Goal: Transaction & Acquisition: Download file/media

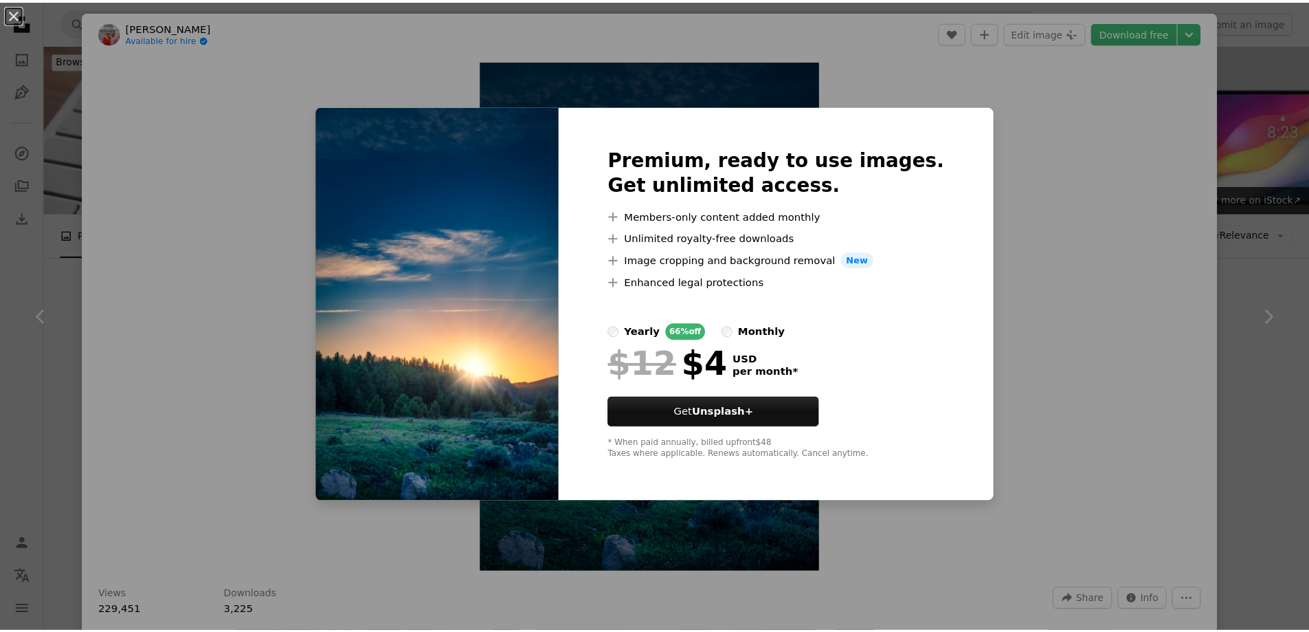
scroll to position [3978, 0]
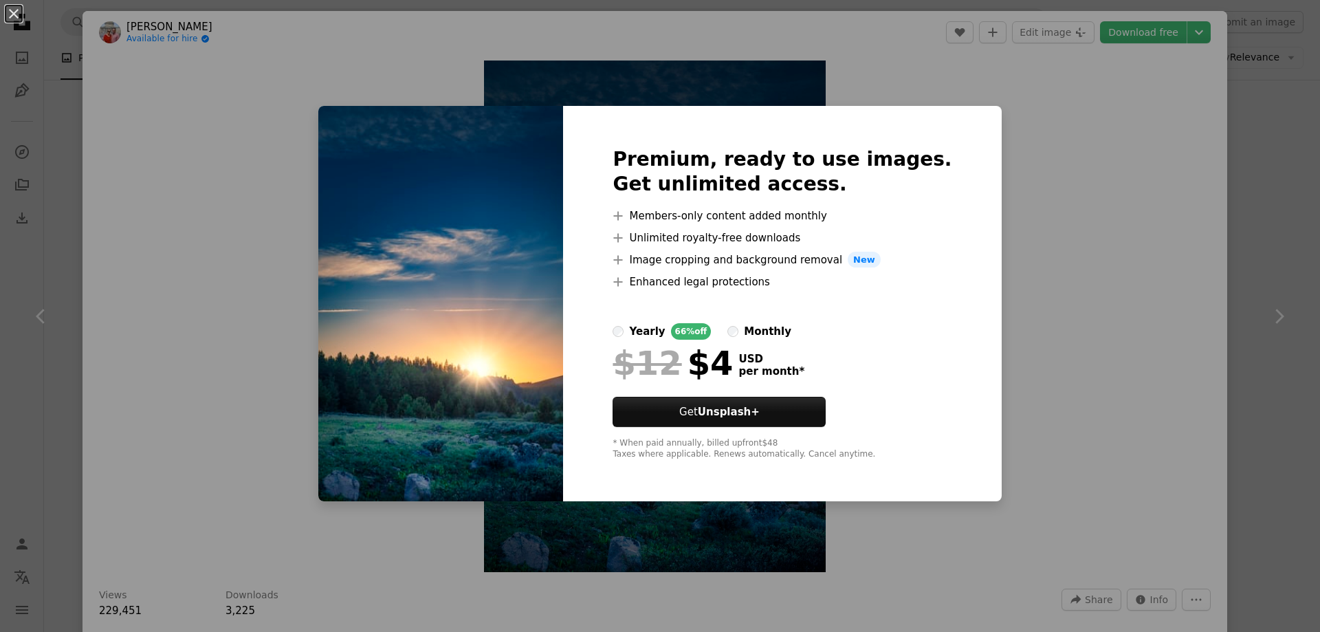
drag, startPoint x: 1183, startPoint y: 282, endPoint x: 1173, endPoint y: 286, distance: 10.5
click at [1180, 283] on div "An X shape Premium, ready to use images. Get unlimited access. A plus sign Memb…" at bounding box center [660, 316] width 1320 height 632
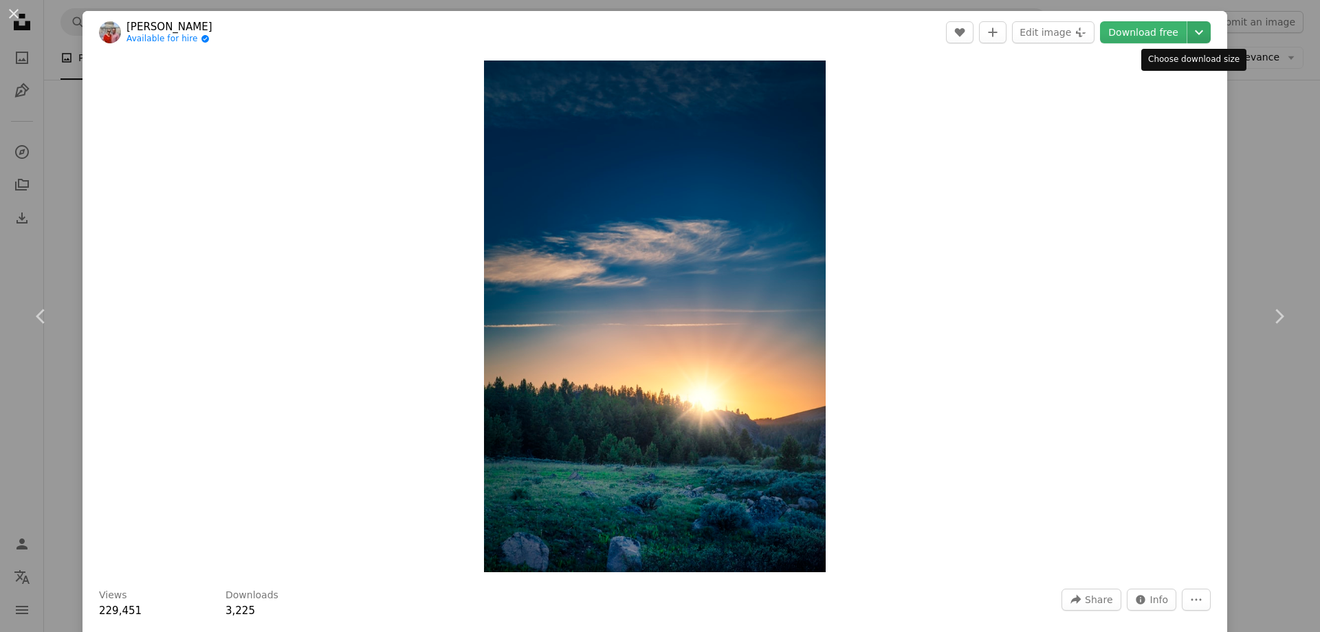
click at [1191, 28] on icon "Chevron down" at bounding box center [1199, 32] width 22 height 16
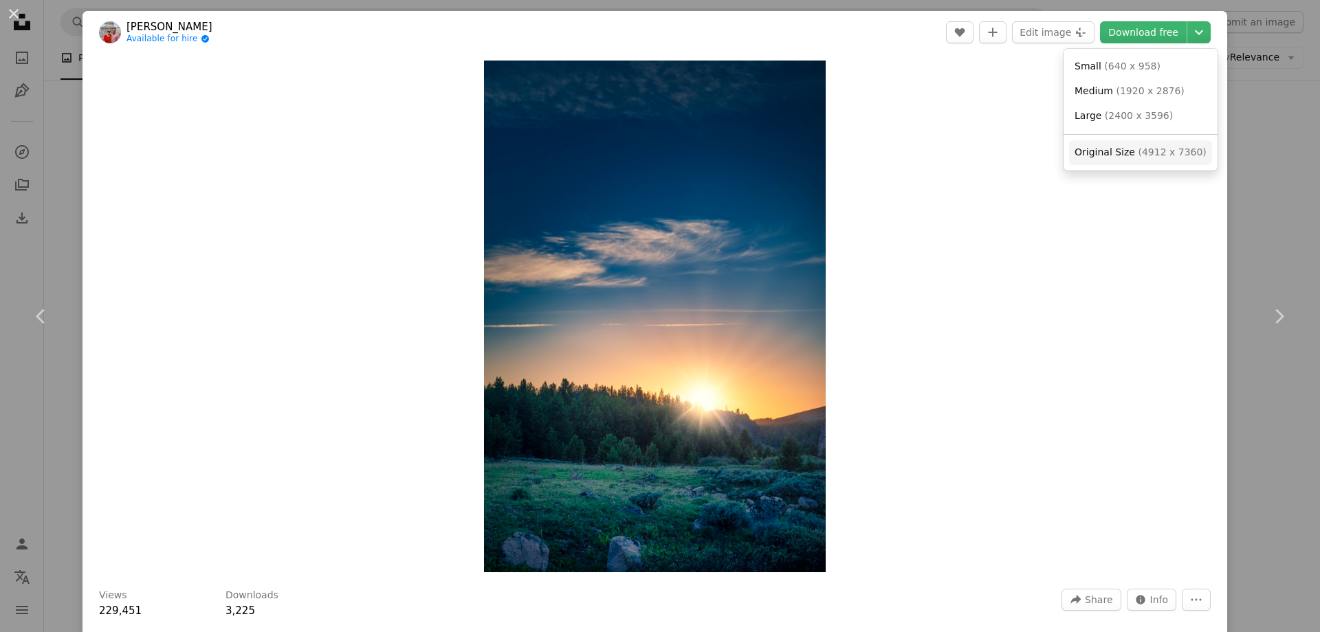
click at [1140, 157] on span "( 4912 x 7360 )" at bounding box center [1171, 151] width 68 height 11
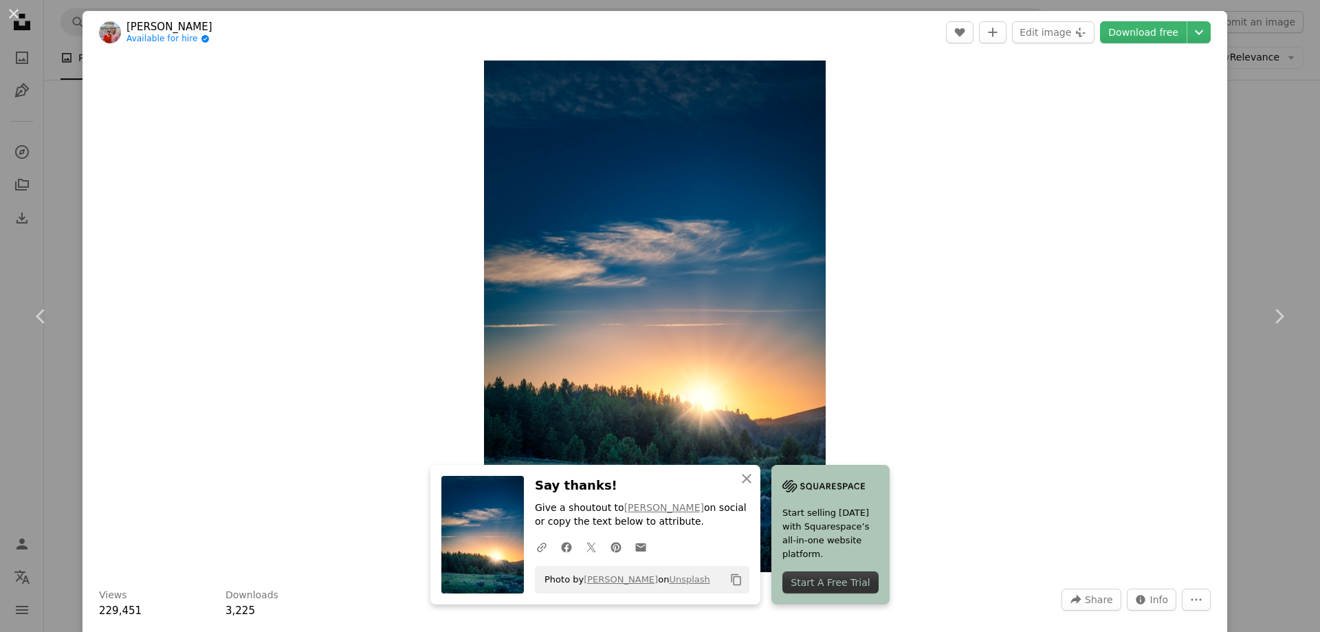
drag, startPoint x: 1239, startPoint y: 135, endPoint x: 1188, endPoint y: 91, distance: 67.7
click at [1236, 135] on div "An X shape Chevron left Chevron right An X shape Close Say thanks! Give a shout…" at bounding box center [660, 316] width 1320 height 632
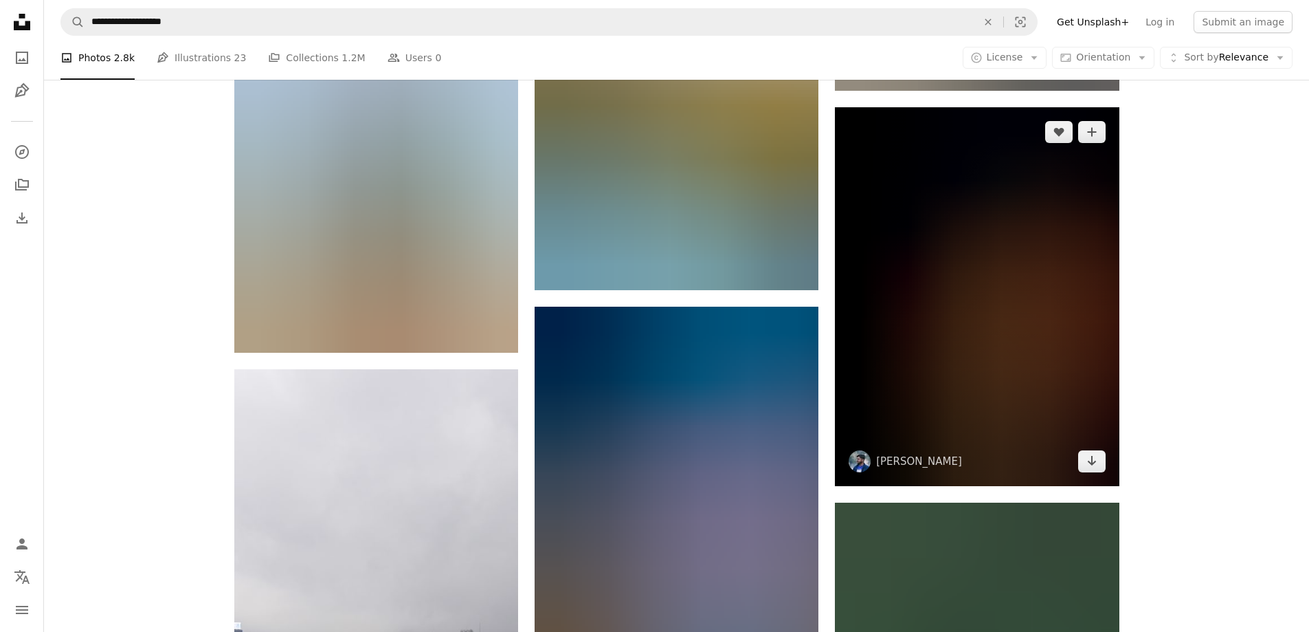
scroll to position [16623, 0]
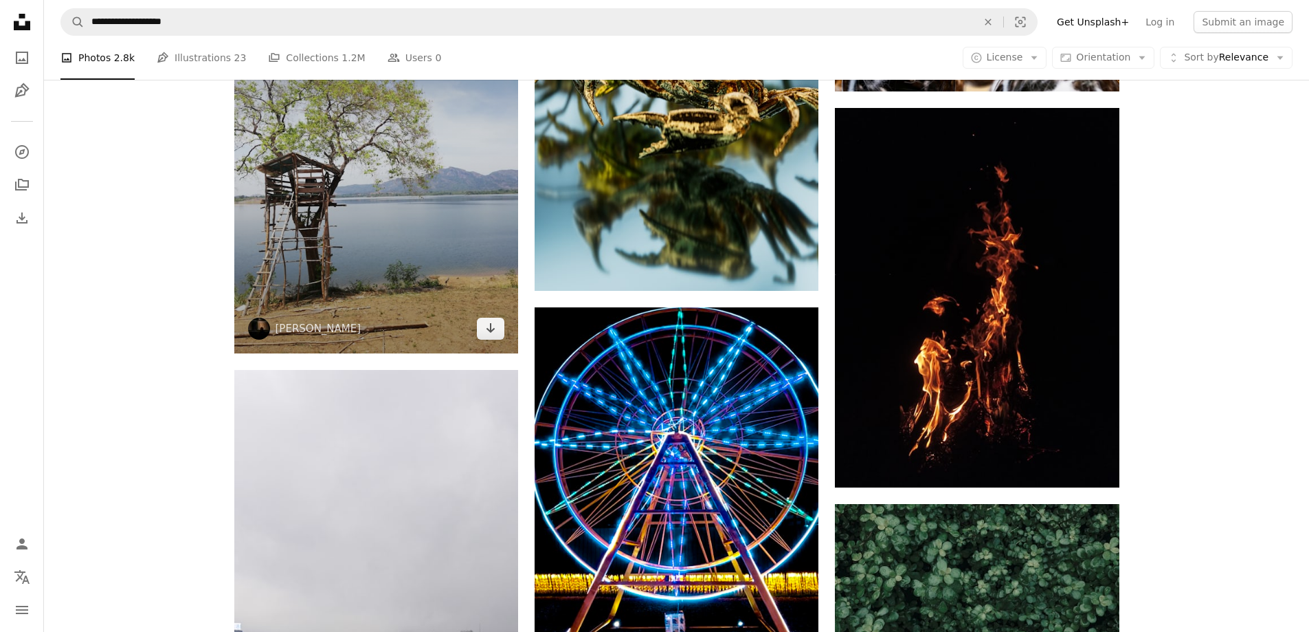
click at [343, 191] on img at bounding box center [376, 164] width 284 height 379
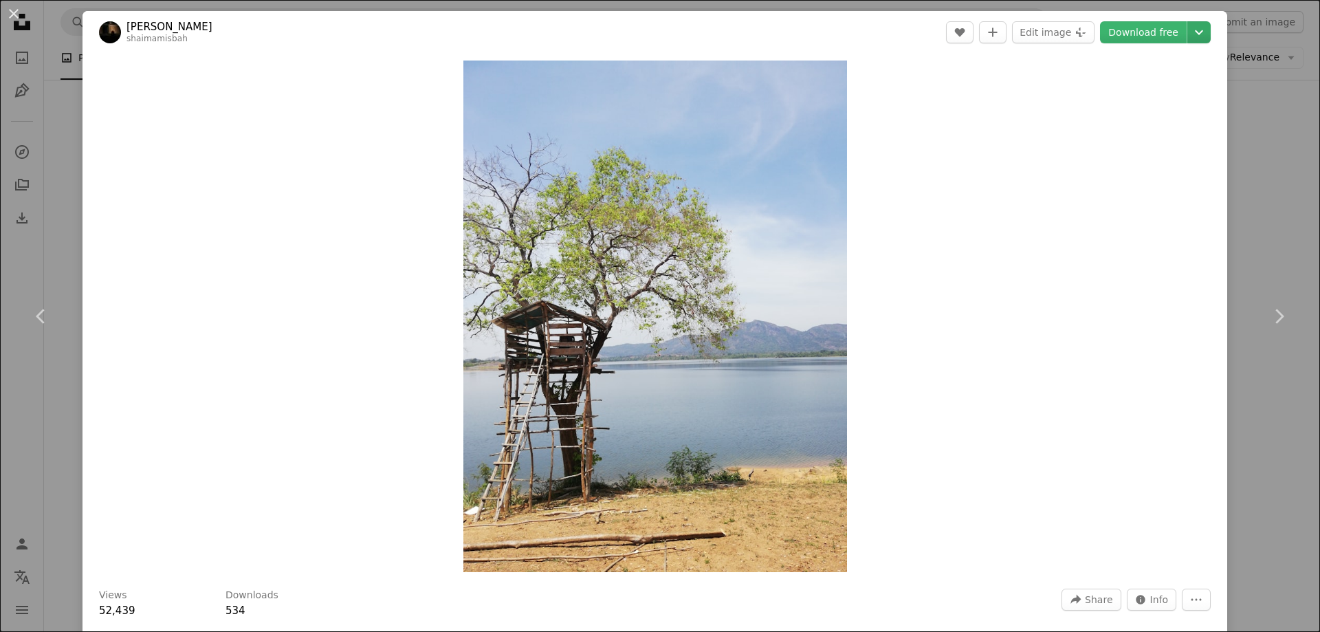
click at [1188, 25] on icon "Chevron down" at bounding box center [1199, 32] width 22 height 16
click at [1107, 151] on span "Original Size" at bounding box center [1104, 151] width 60 height 11
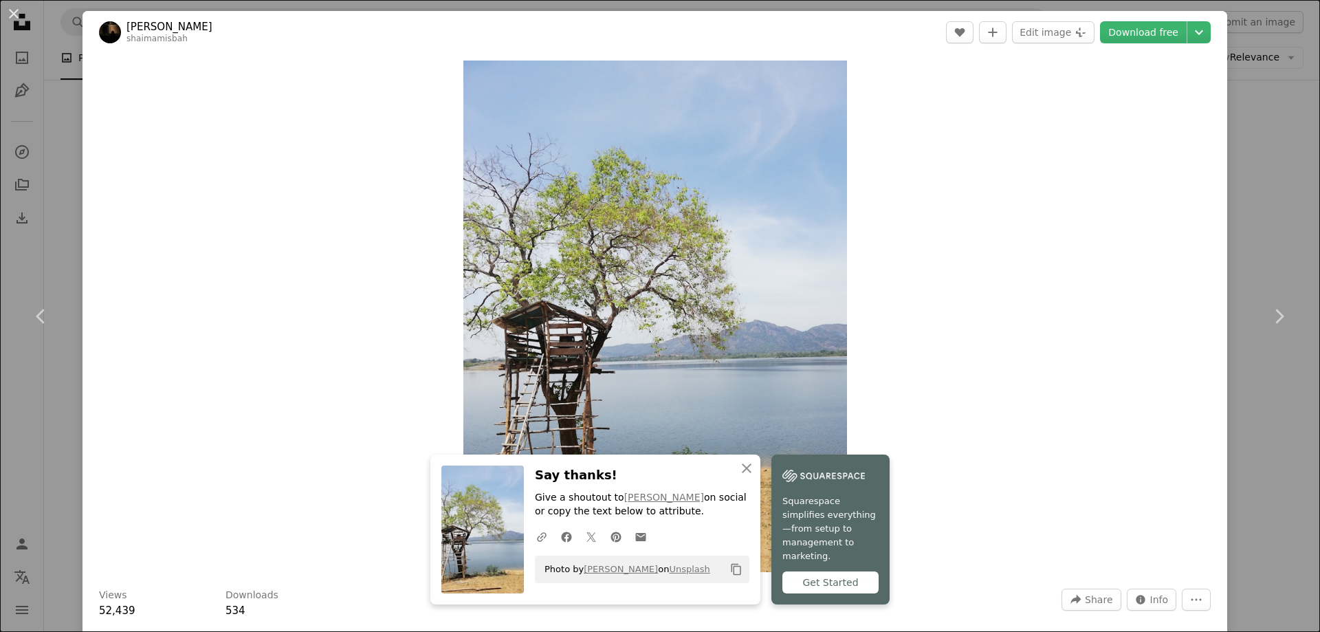
drag, startPoint x: 1104, startPoint y: 3, endPoint x: 1234, endPoint y: 85, distance: 152.5
click at [1221, 200] on div "An X shape Chevron left Chevron right An X shape Close Say thanks! Give a shout…" at bounding box center [660, 316] width 1320 height 632
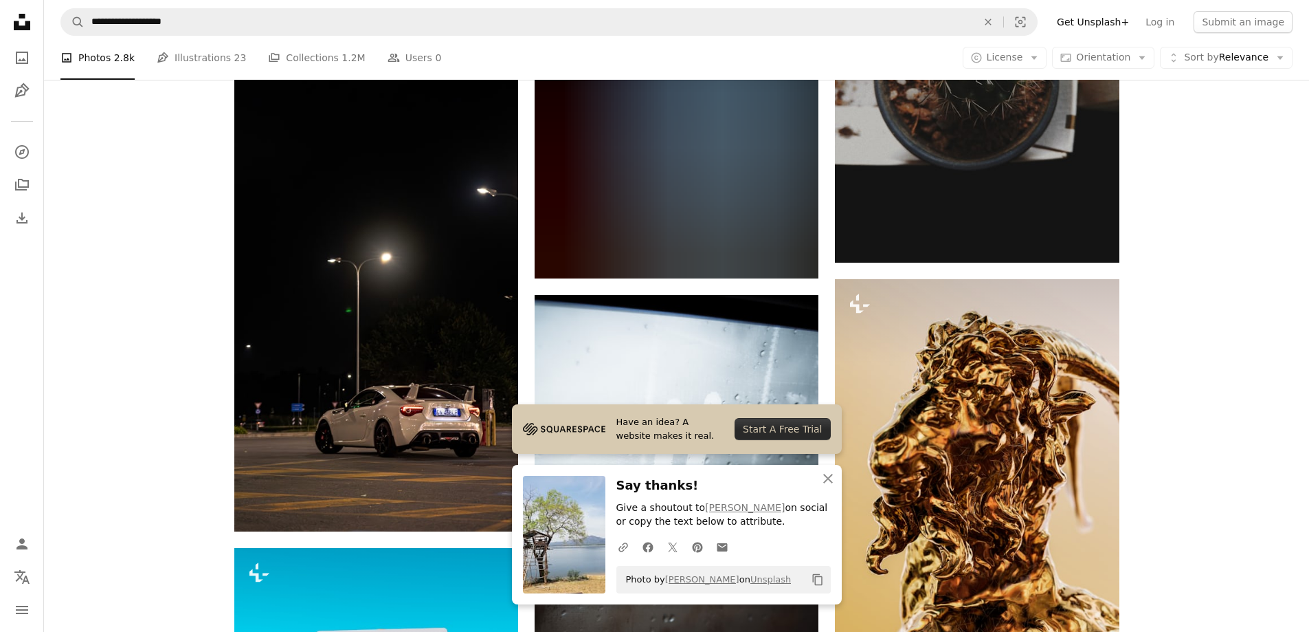
scroll to position [17517, 0]
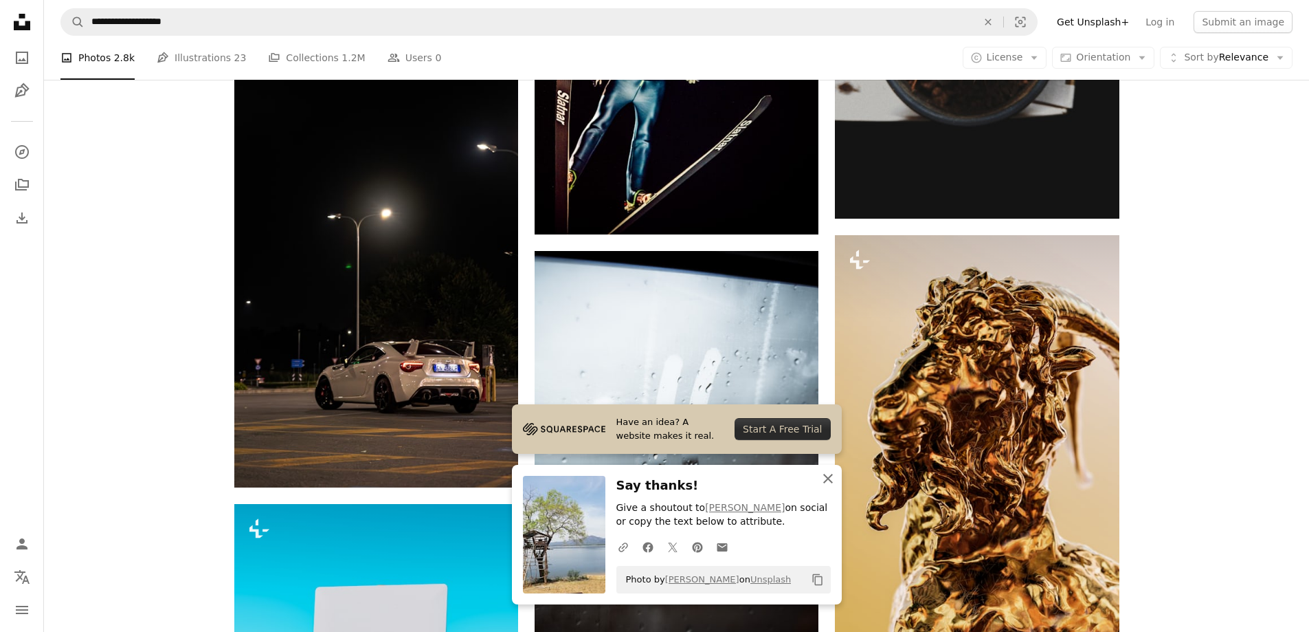
click at [829, 484] on icon "An X shape" at bounding box center [828, 478] width 16 height 16
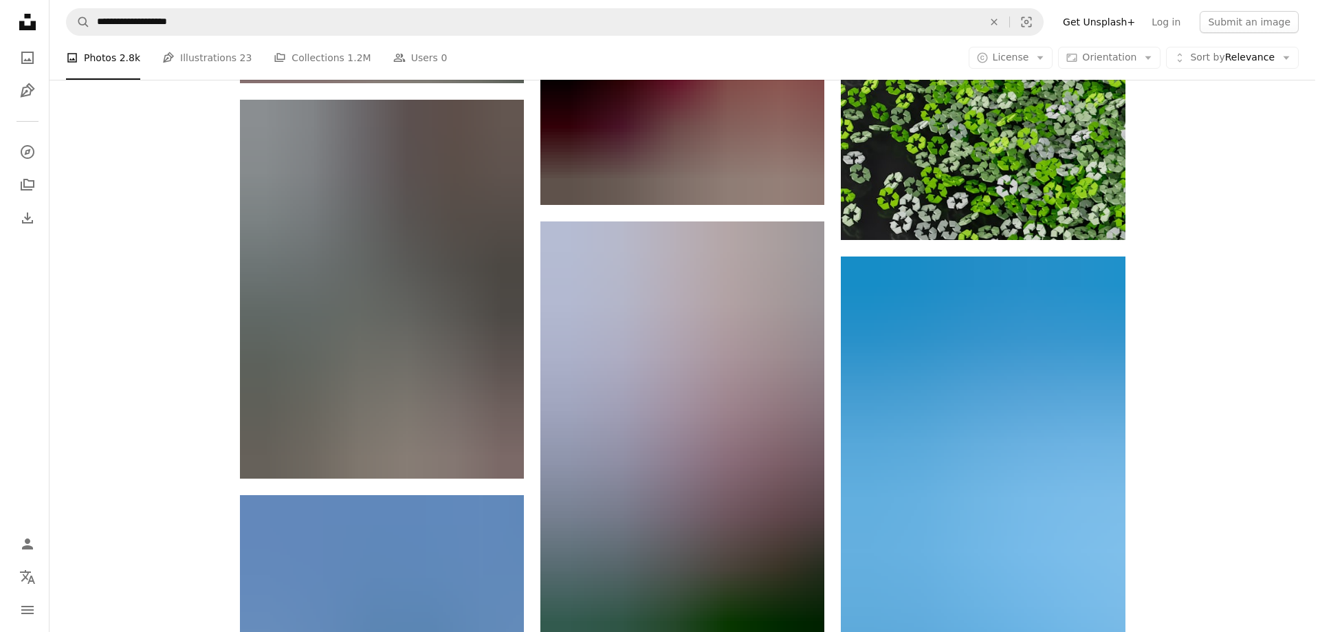
scroll to position [20128, 0]
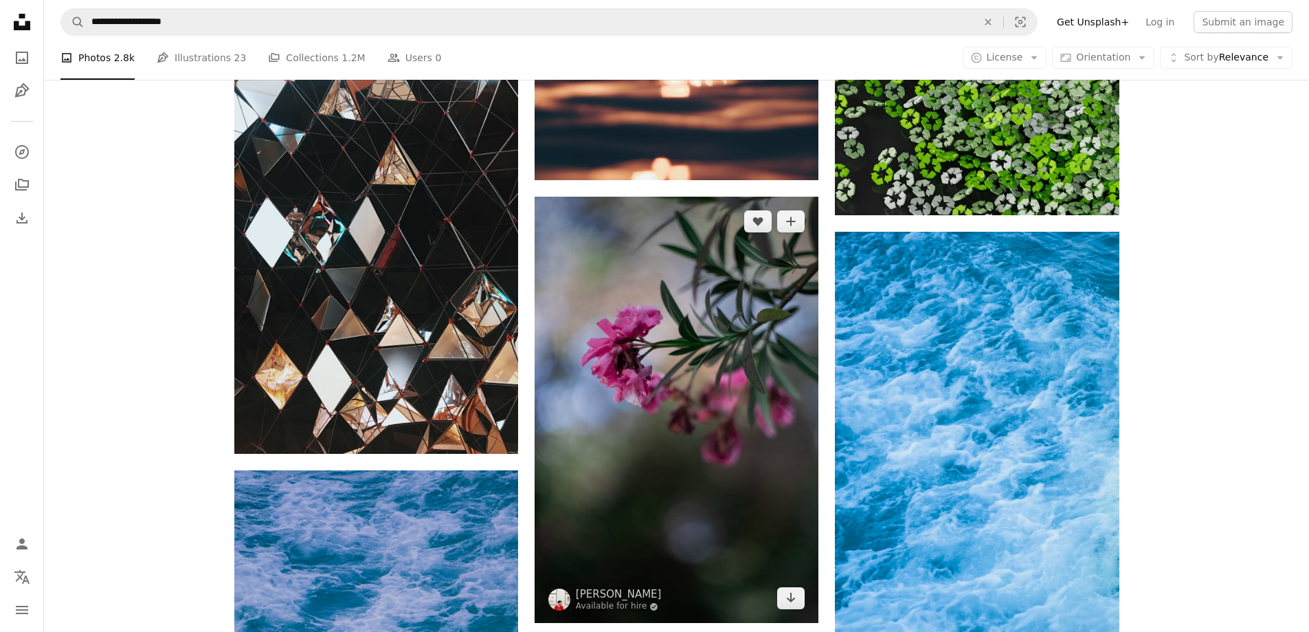
click at [651, 432] on img at bounding box center [677, 410] width 284 height 426
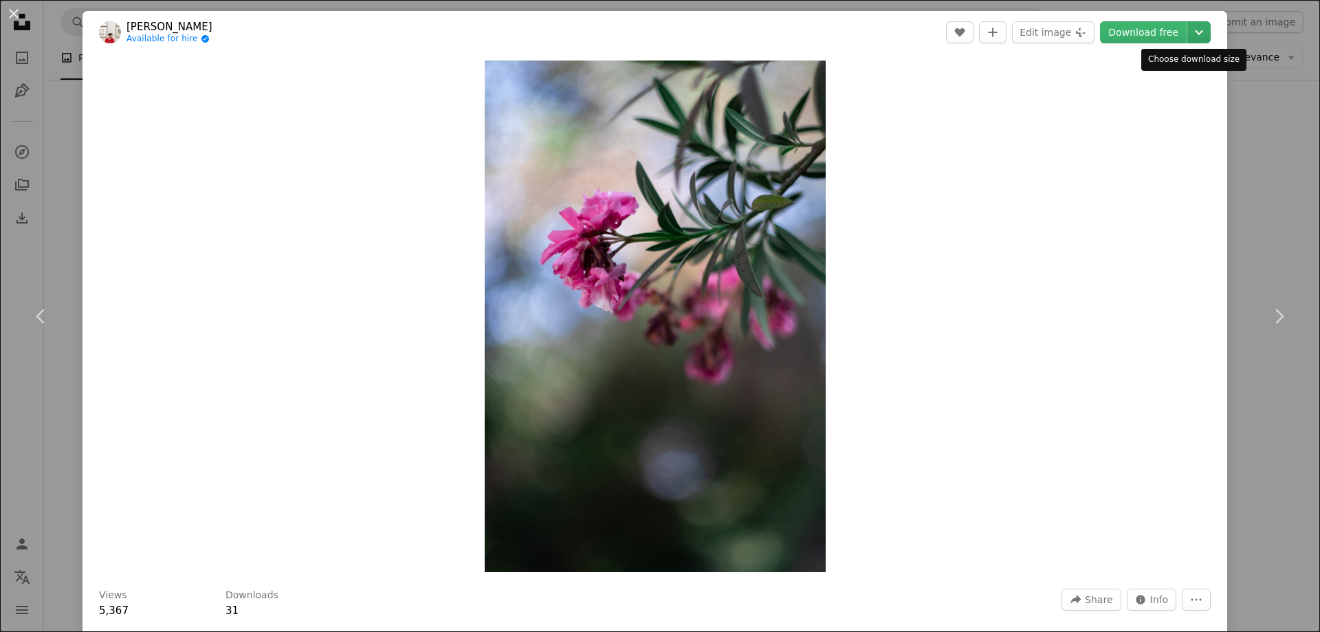
click at [1188, 36] on icon "Chevron down" at bounding box center [1199, 32] width 22 height 16
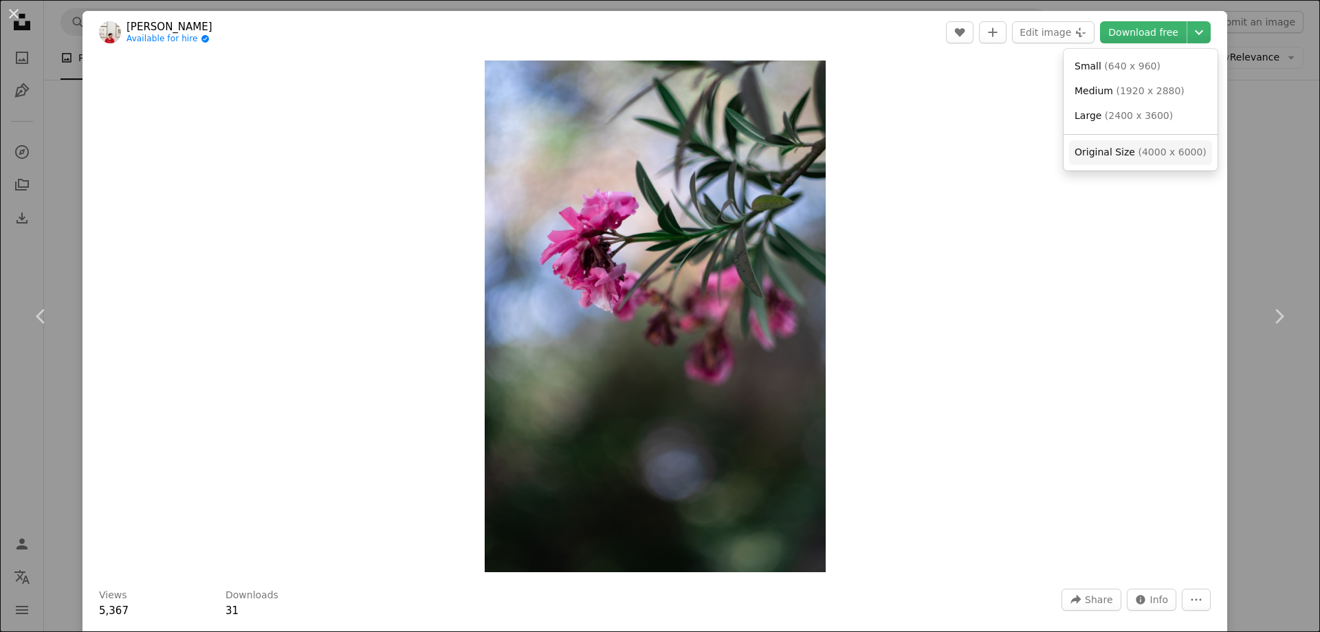
click at [1164, 151] on span "( 4000 x 6000 )" at bounding box center [1171, 151] width 68 height 11
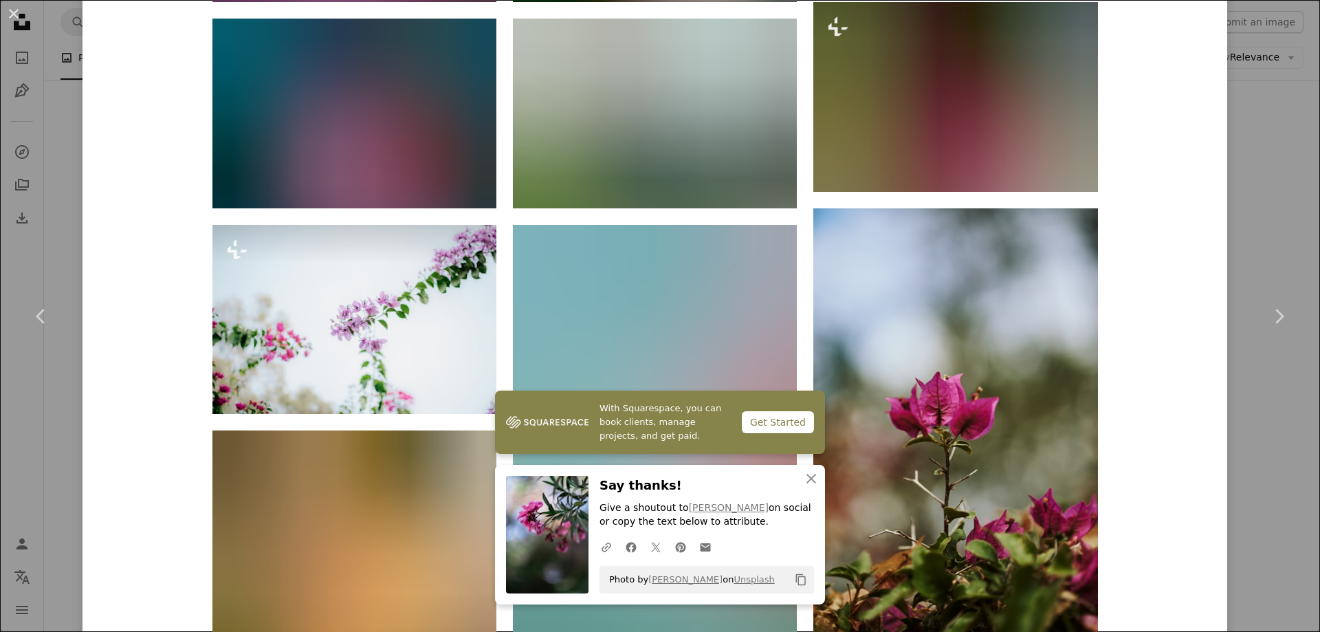
scroll to position [2474, 0]
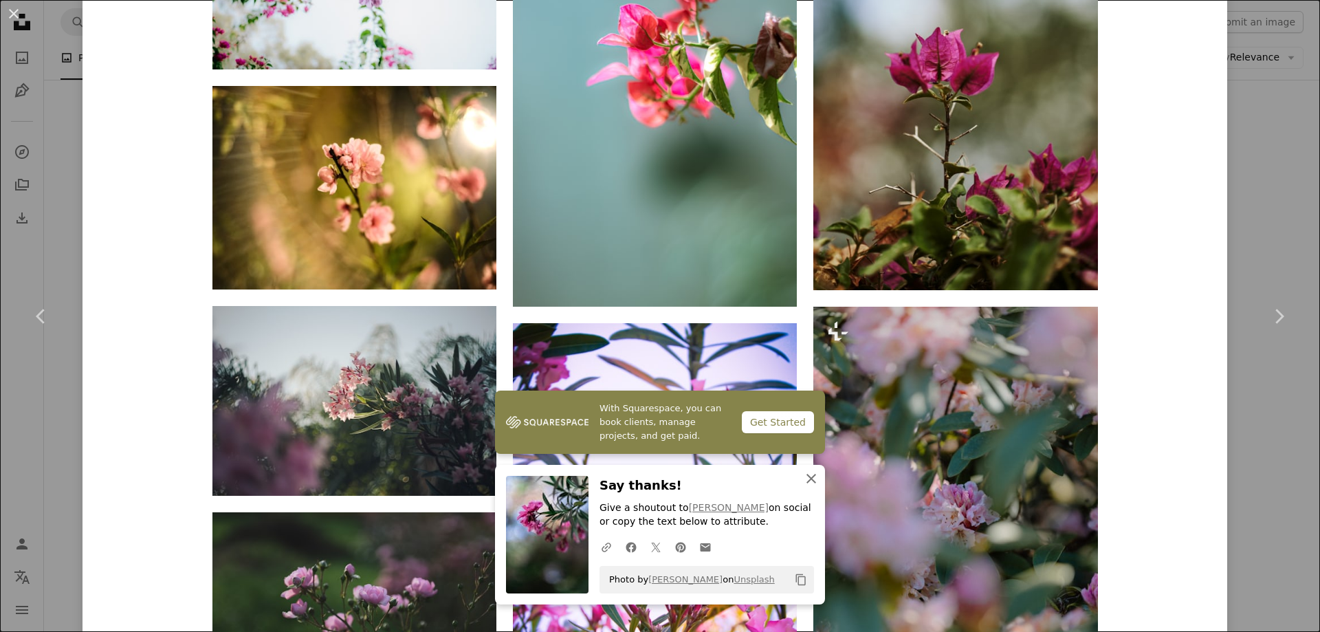
click at [803, 482] on icon "An X shape" at bounding box center [811, 478] width 16 height 16
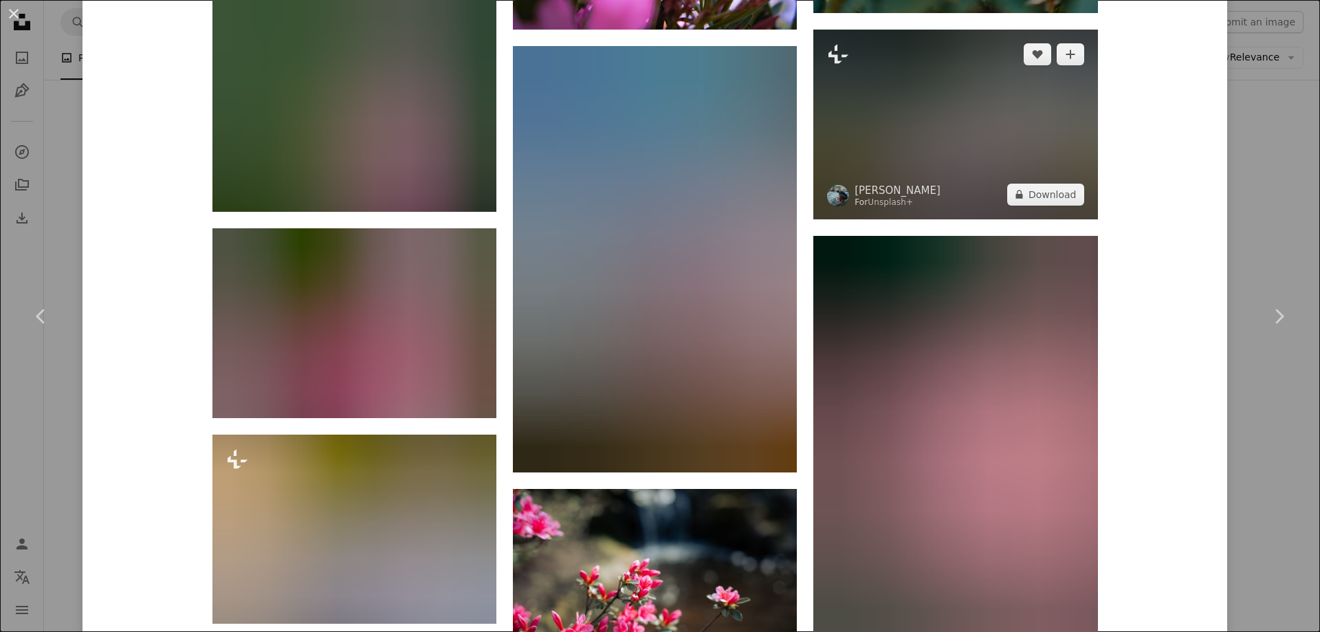
scroll to position [3230, 0]
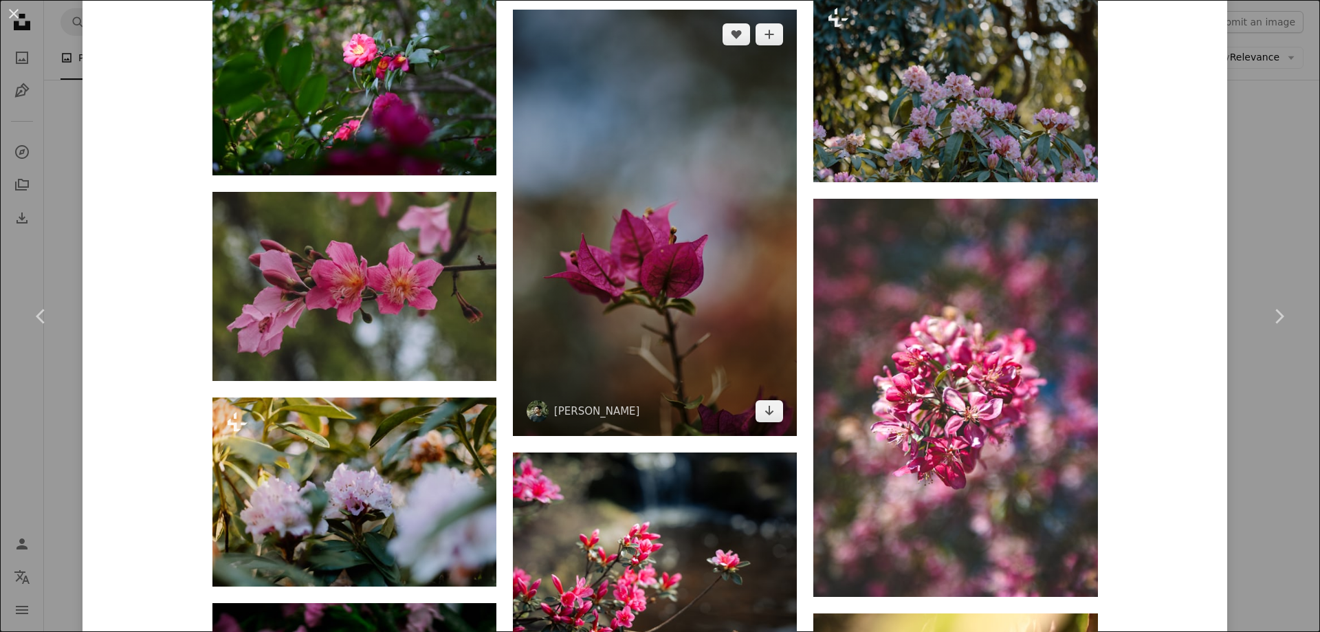
click at [697, 339] on img at bounding box center [655, 223] width 284 height 426
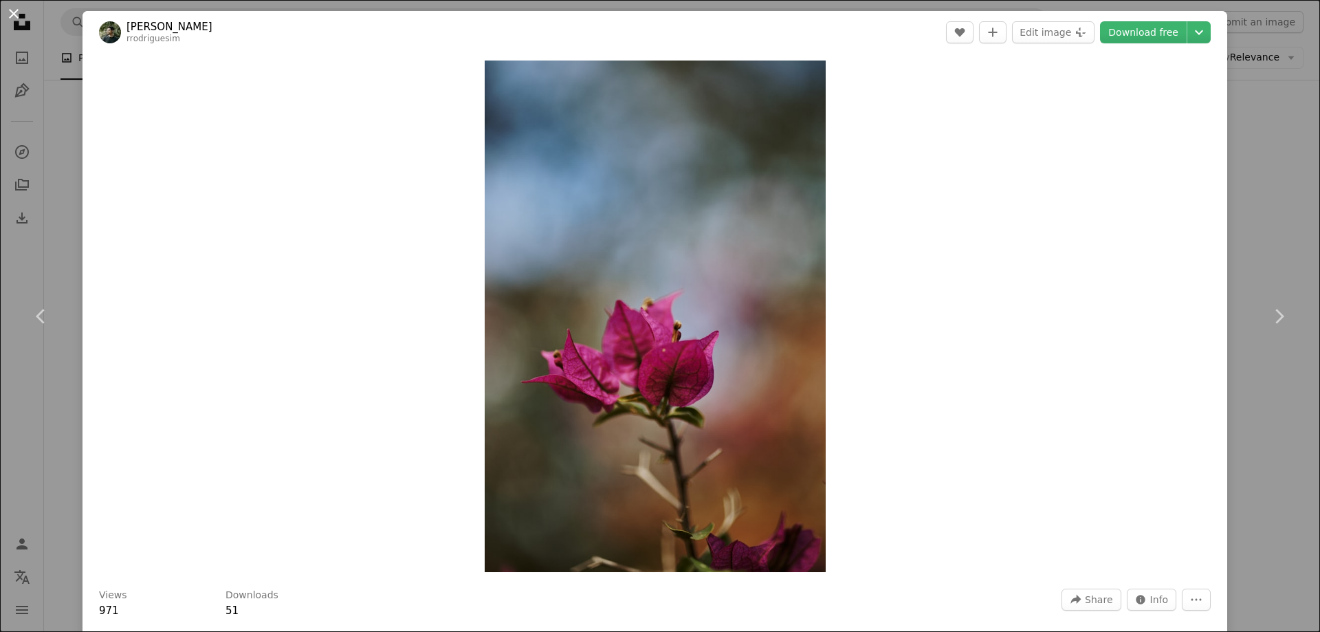
click at [6, 12] on button "An X shape" at bounding box center [13, 13] width 16 height 16
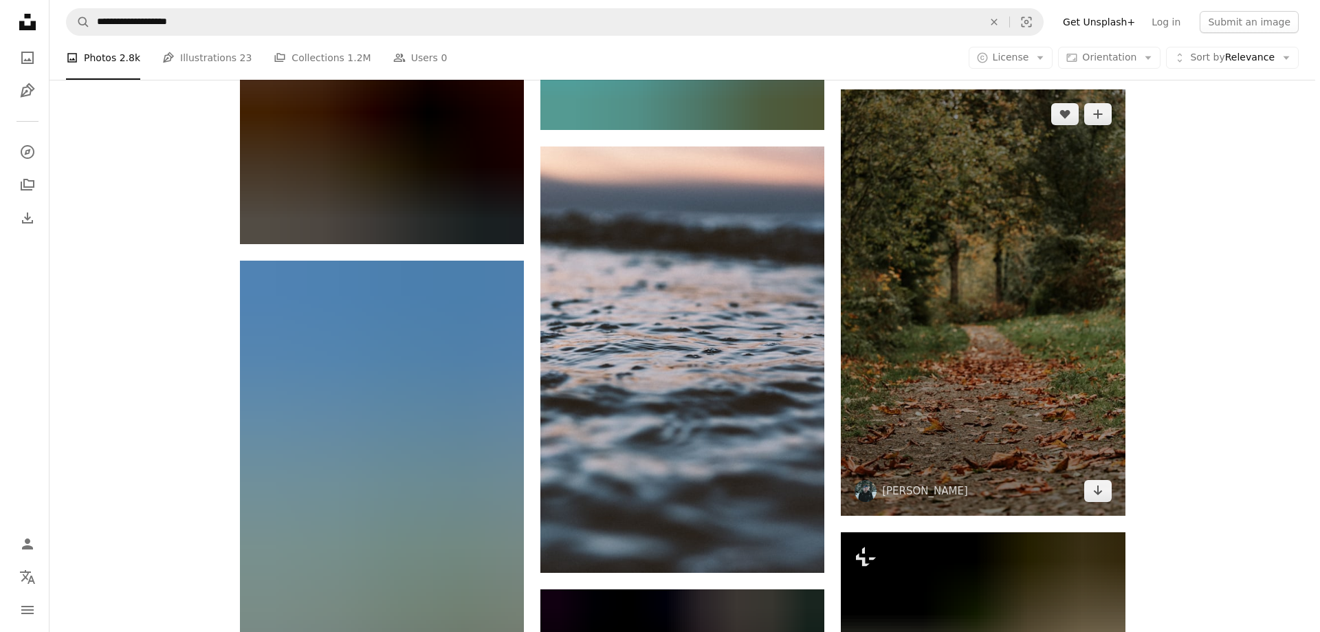
scroll to position [24802, 0]
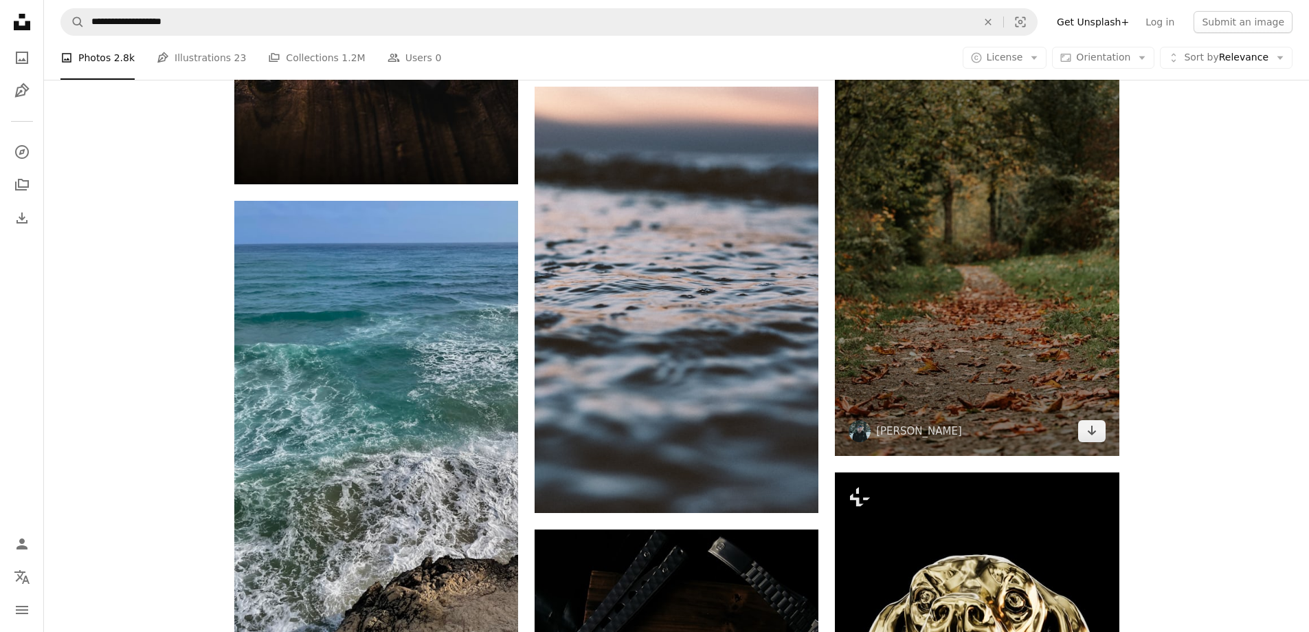
drag, startPoint x: 972, startPoint y: 335, endPoint x: 895, endPoint y: 341, distance: 77.2
click at [895, 341] on img at bounding box center [977, 243] width 284 height 426
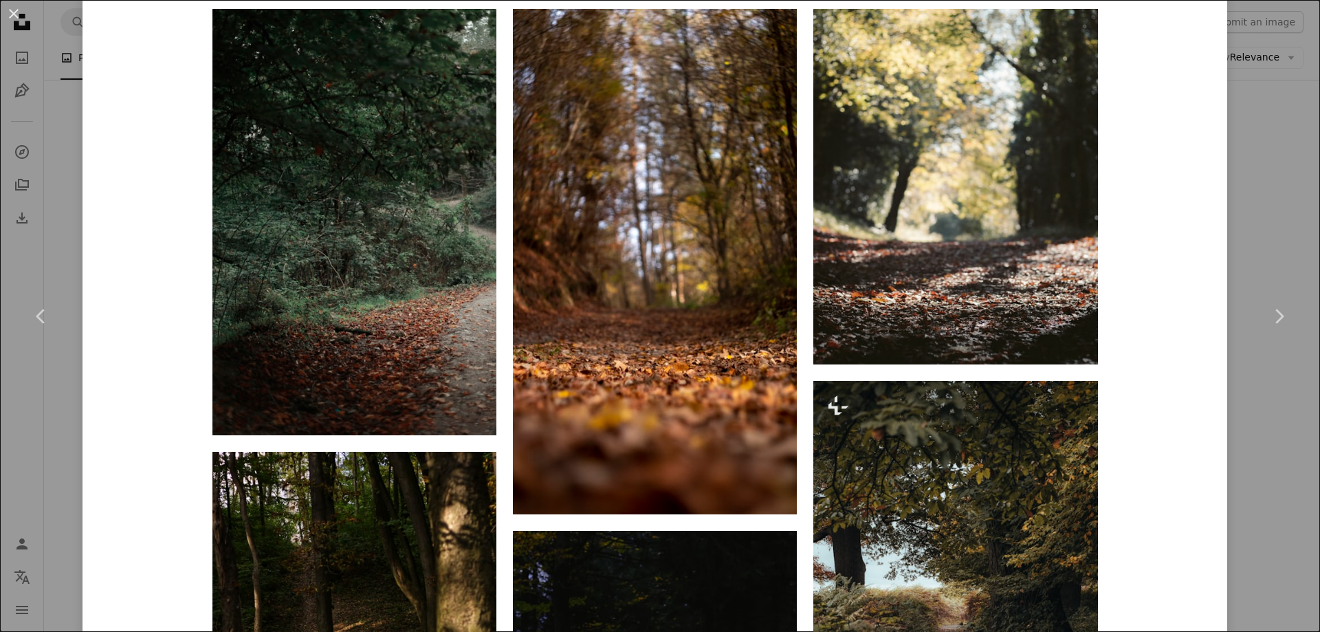
scroll to position [1100, 0]
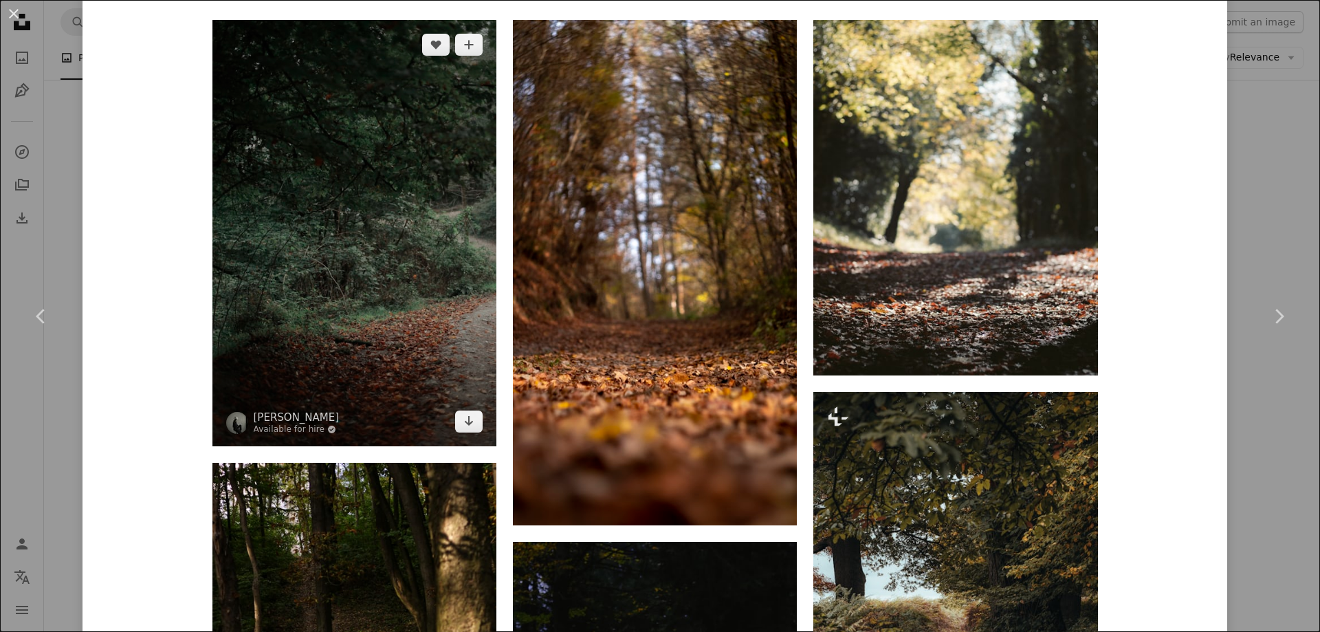
click at [423, 282] on img at bounding box center [354, 233] width 284 height 426
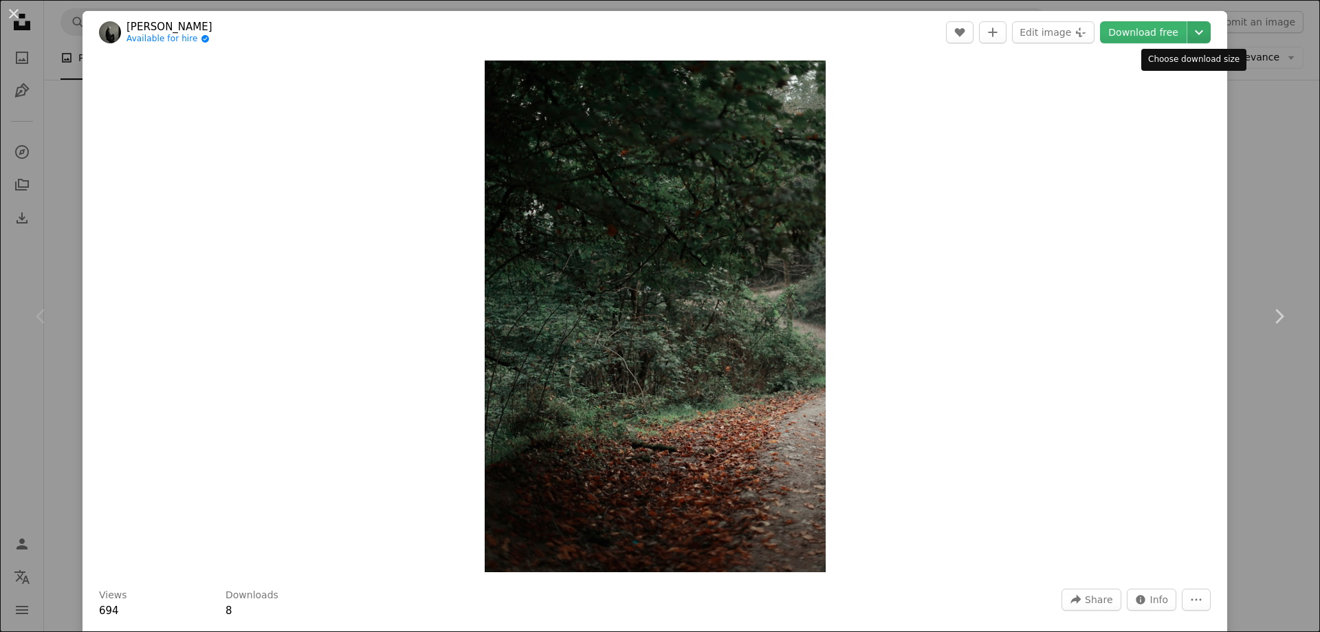
click at [1190, 36] on icon "Chevron down" at bounding box center [1199, 32] width 22 height 16
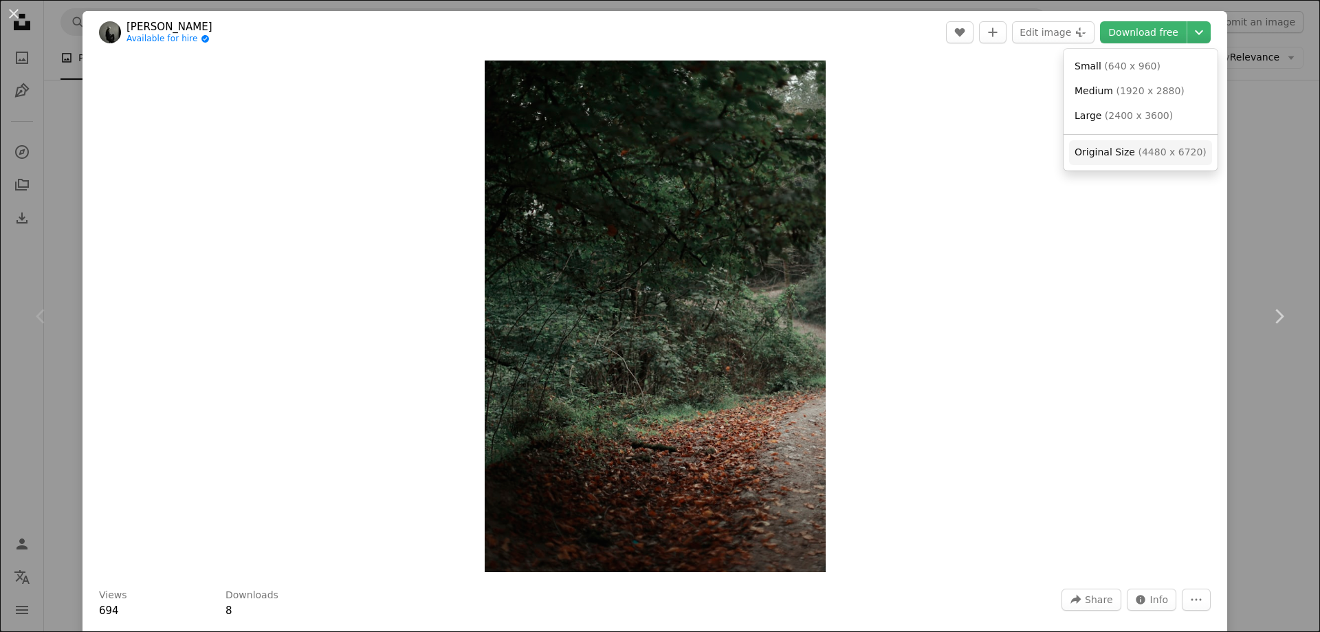
click at [1152, 144] on link "Original Size ( 4480 x 6720 )" at bounding box center [1140, 152] width 143 height 25
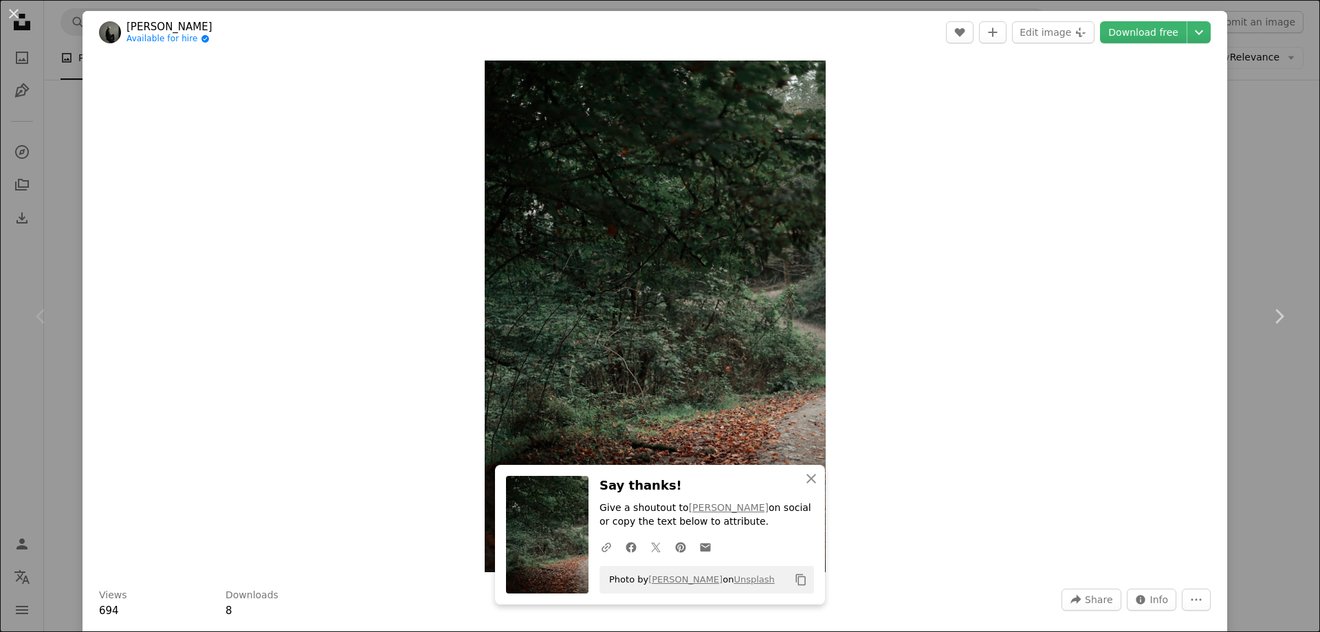
click at [15, 15] on button "An X shape" at bounding box center [13, 13] width 16 height 16
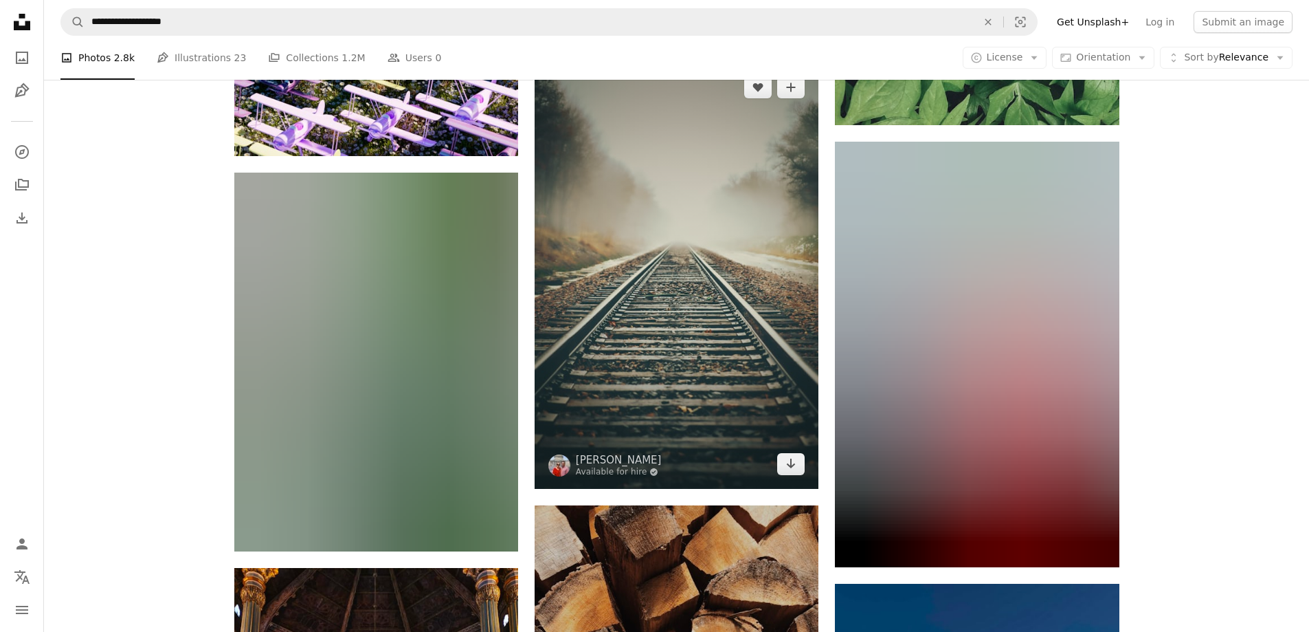
scroll to position [26176, 0]
